Goal: Task Accomplishment & Management: Manage account settings

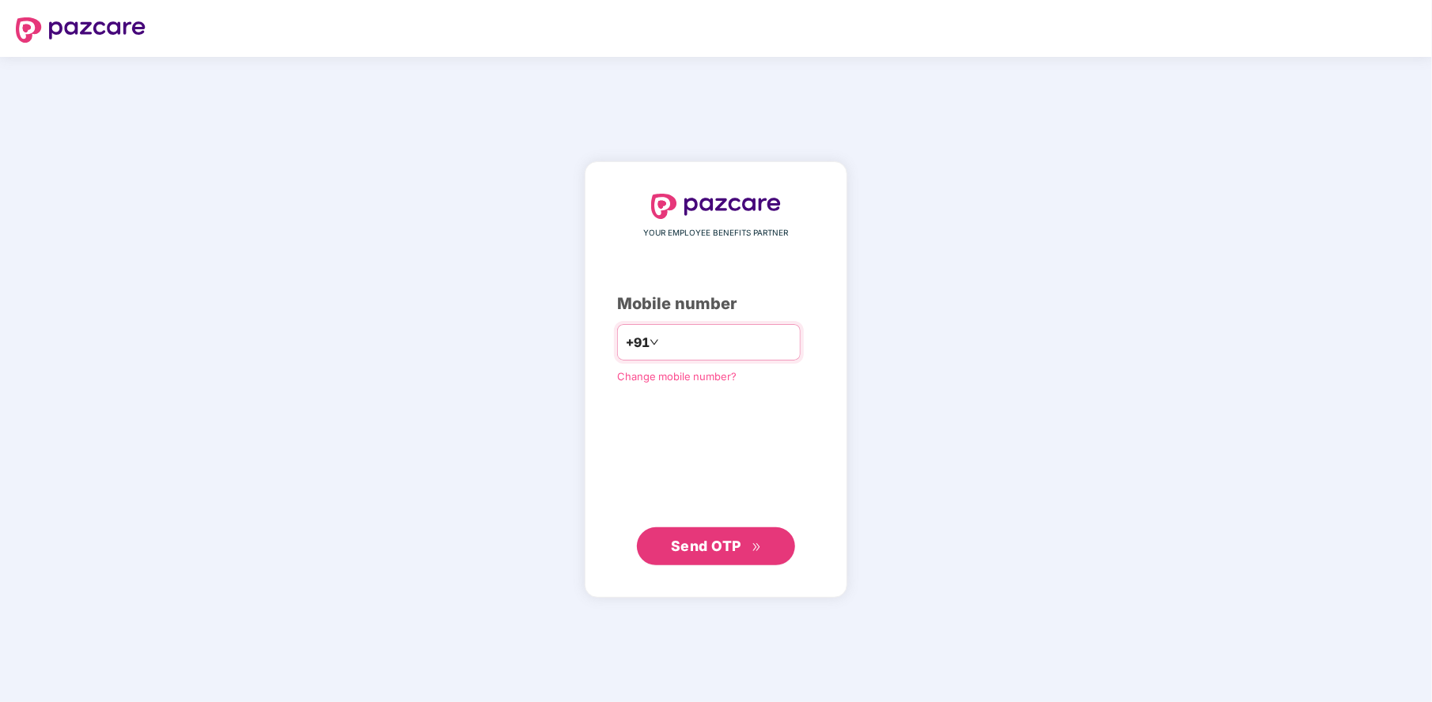
click at [678, 326] on div "+91" at bounding box center [709, 342] width 184 height 36
click at [673, 340] on input "number" at bounding box center [727, 342] width 130 height 25
type input "**********"
click at [693, 537] on span "Send OTP" at bounding box center [706, 545] width 70 height 17
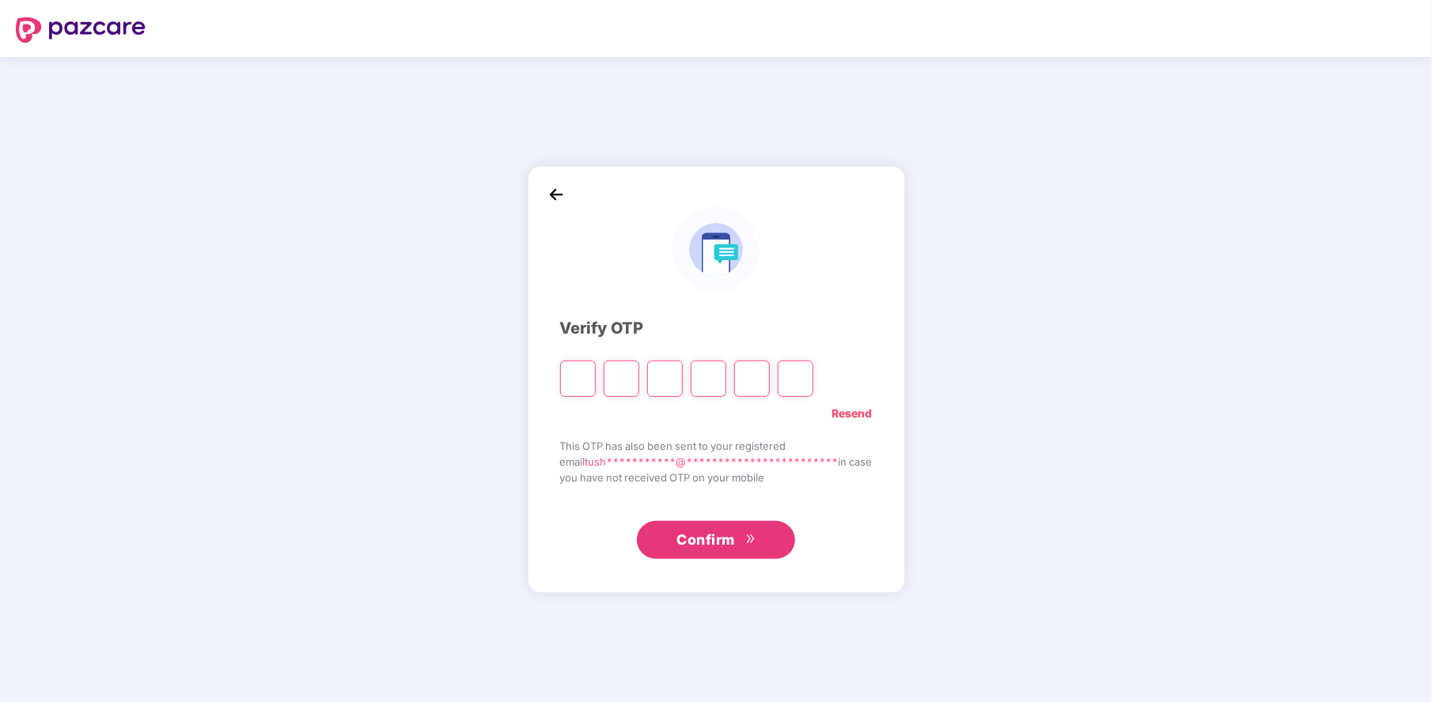
type input "*"
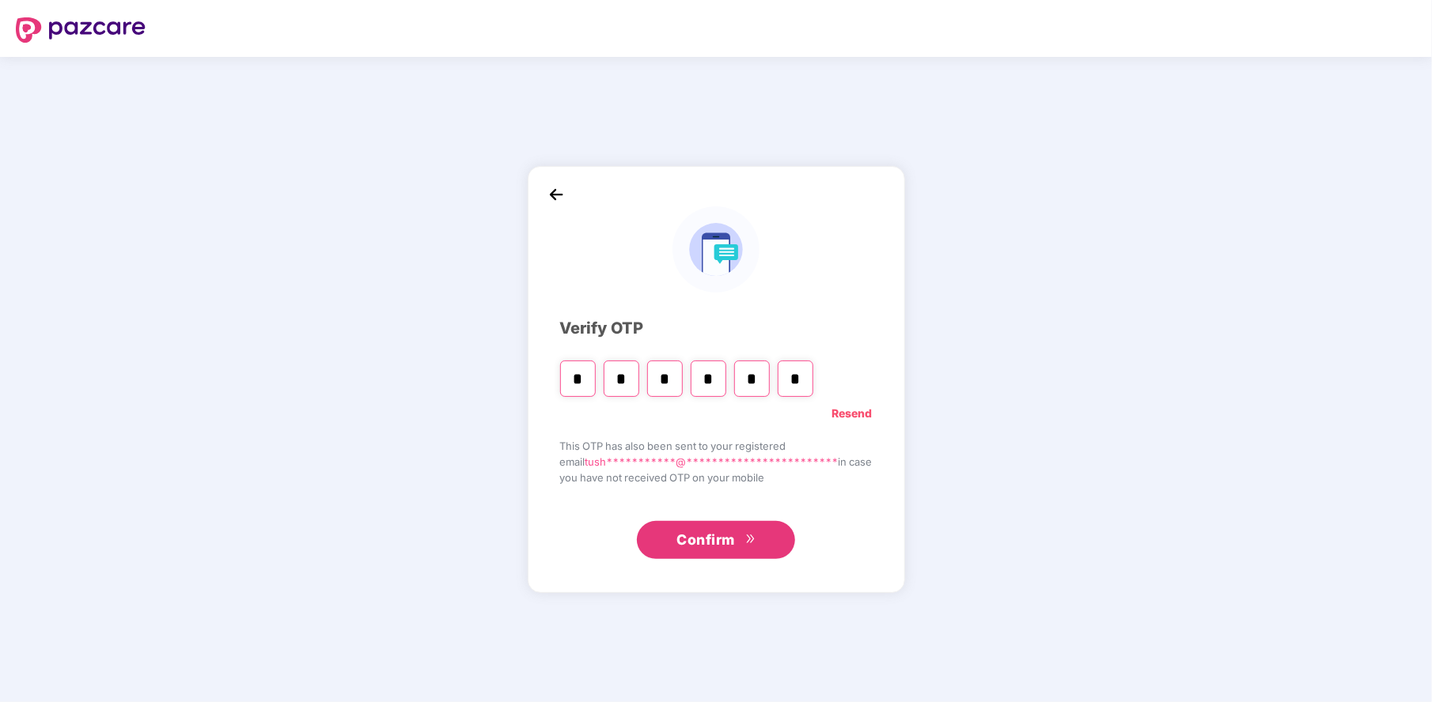
type input "*"
click at [746, 380] on input "*" at bounding box center [752, 379] width 36 height 36
type input "*"
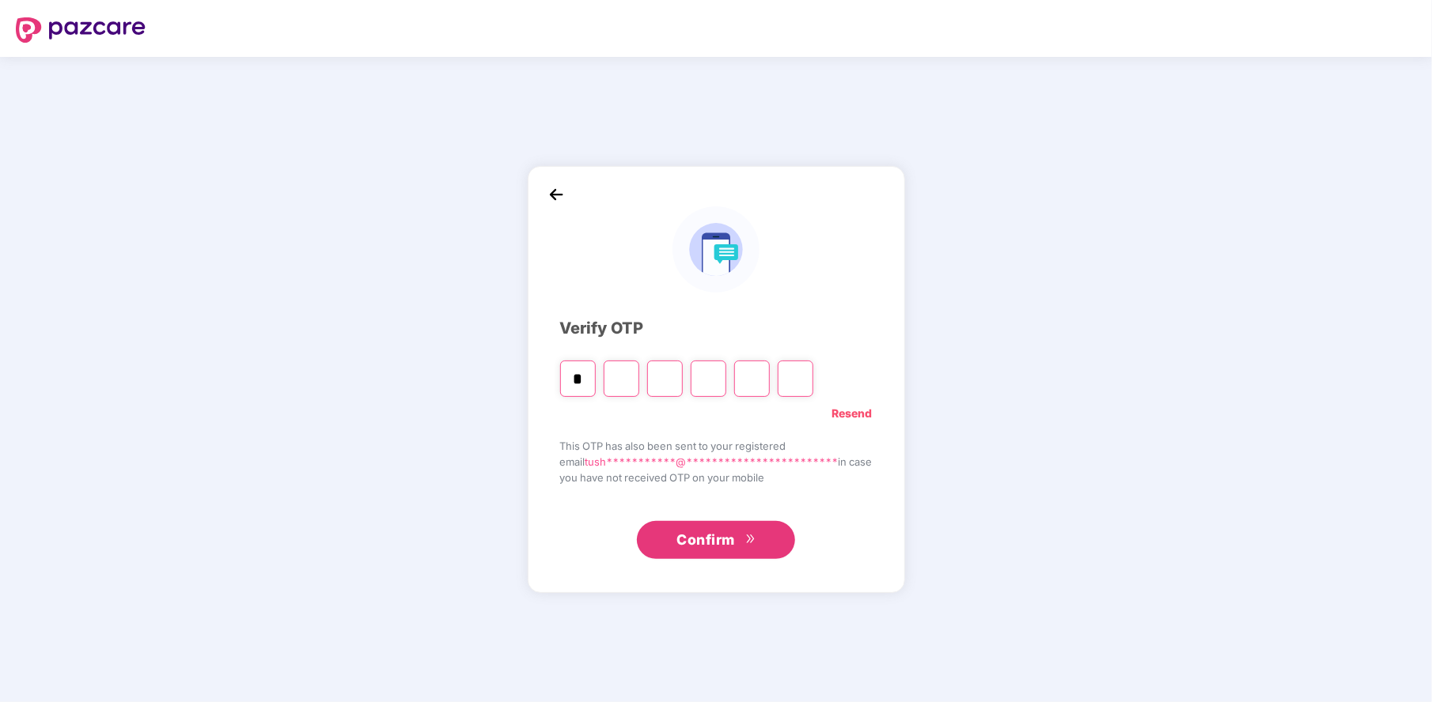
type input "*"
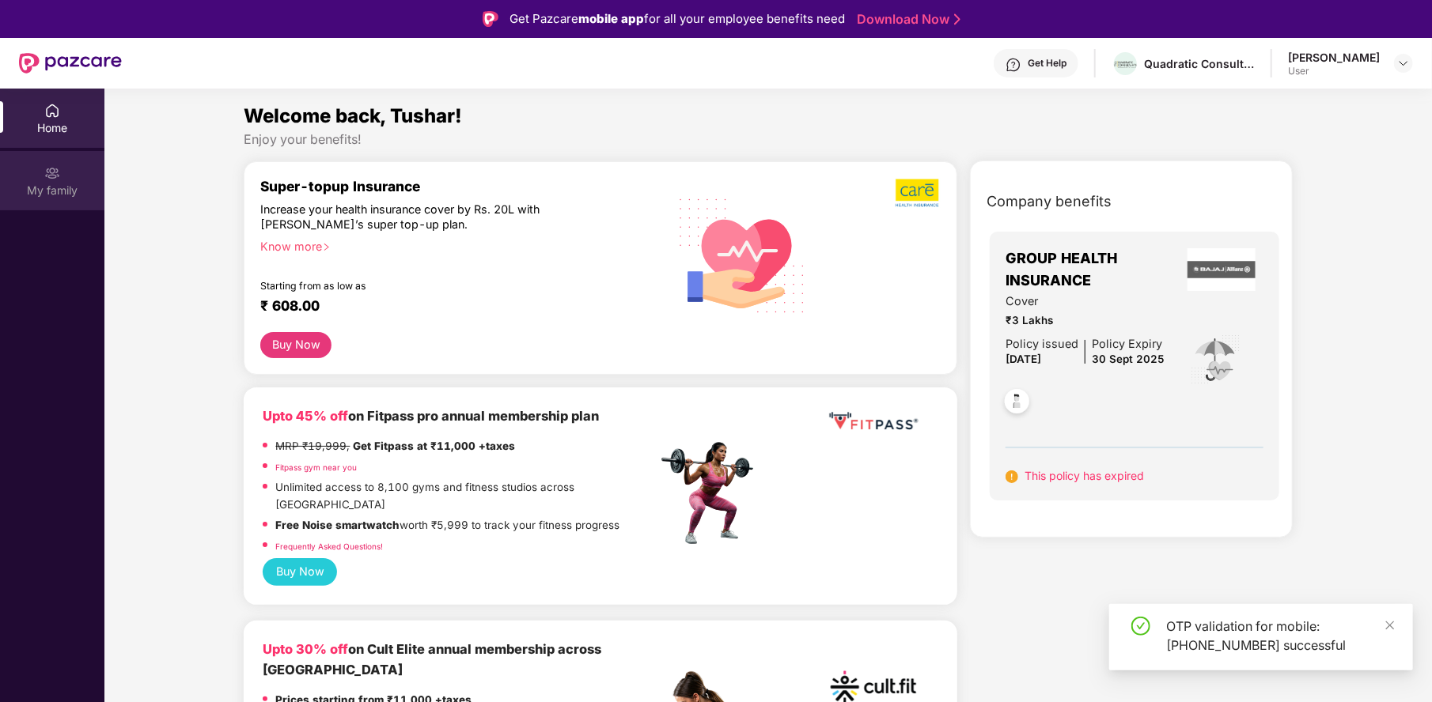
click at [24, 170] on div "My family" at bounding box center [52, 180] width 104 height 59
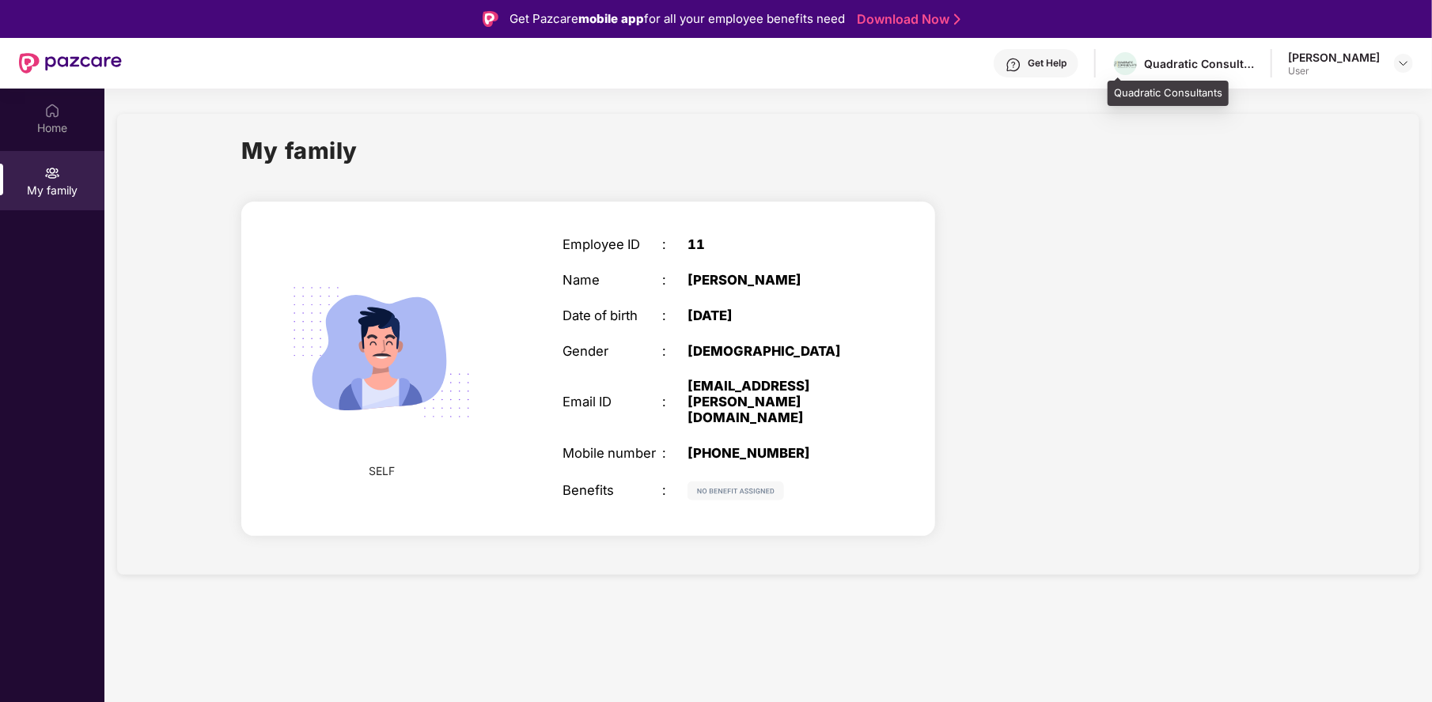
click at [1209, 52] on div "Quadratic Consultants" at bounding box center [1182, 64] width 143 height 28
click at [1298, 67] on div "User" at bounding box center [1334, 71] width 92 height 13
click at [48, 115] on img at bounding box center [52, 111] width 16 height 16
